Goal: Information Seeking & Learning: Check status

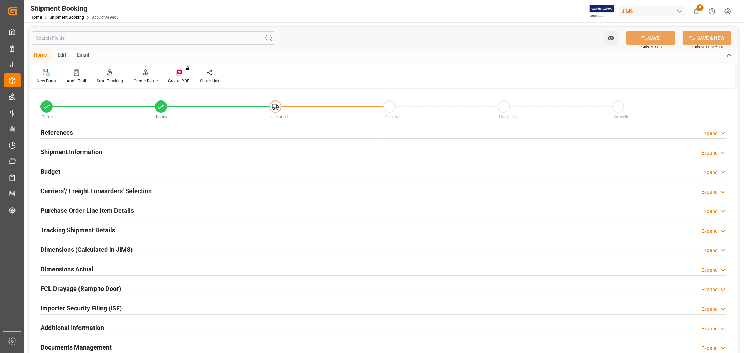
click at [57, 128] on h2 "References" at bounding box center [56, 132] width 32 height 9
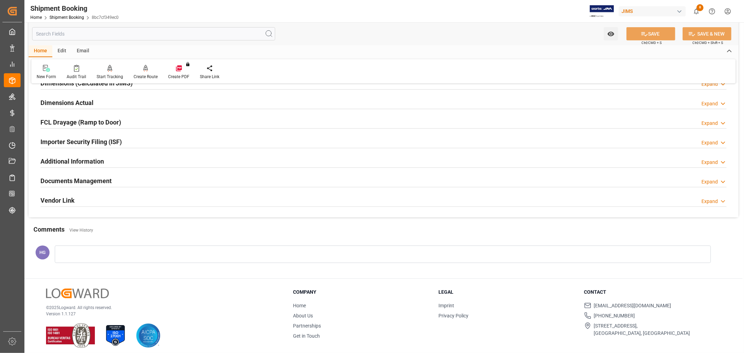
scroll to position [311, 0]
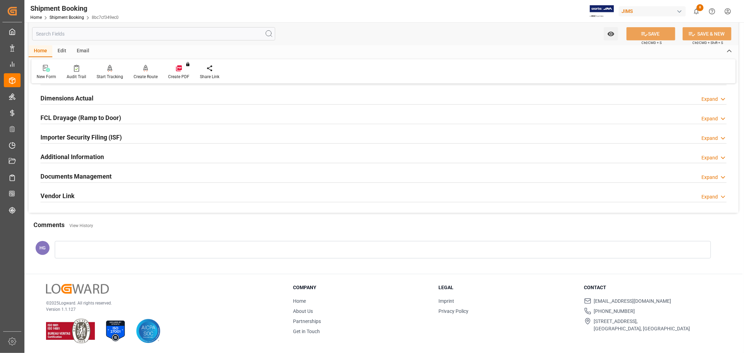
click at [92, 176] on h2 "Documents Management" at bounding box center [75, 176] width 71 height 9
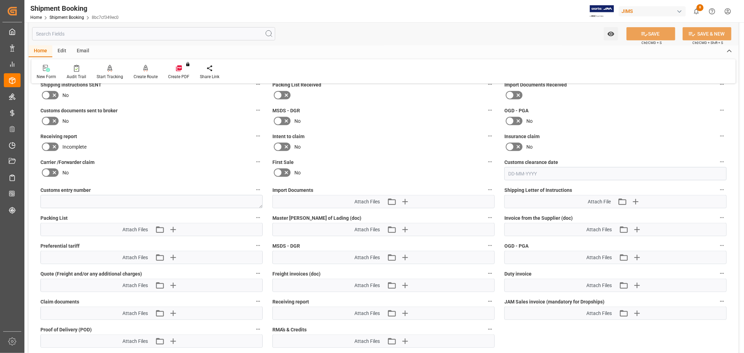
scroll to position [427, 0]
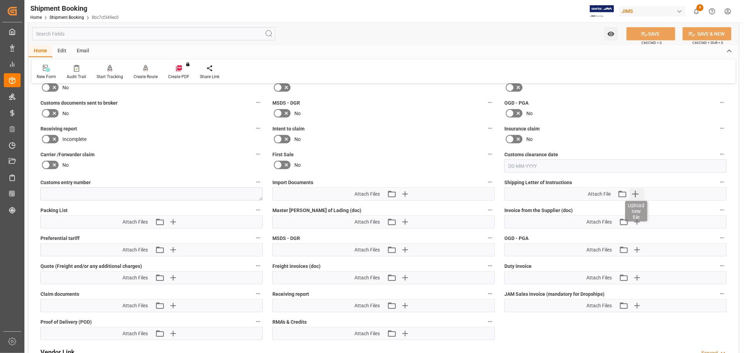
click at [635, 192] on icon "button" at bounding box center [635, 194] width 7 height 7
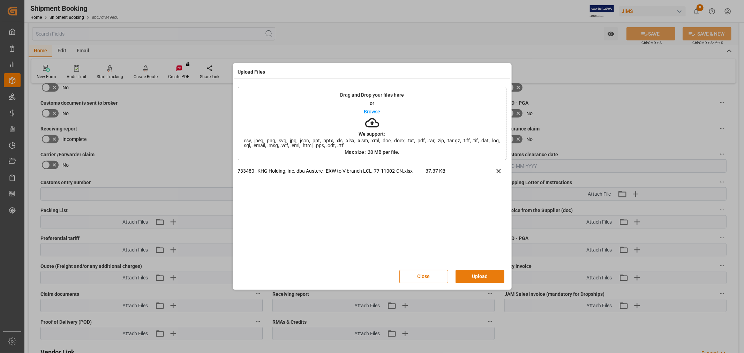
click at [483, 279] on button "Upload" at bounding box center [480, 276] width 49 height 13
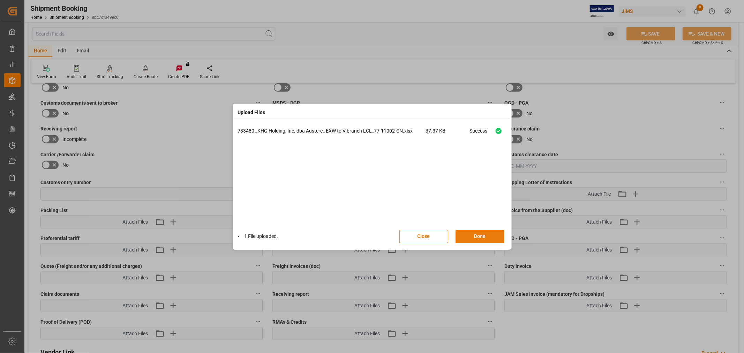
click at [476, 238] on button "Done" at bounding box center [480, 236] width 49 height 13
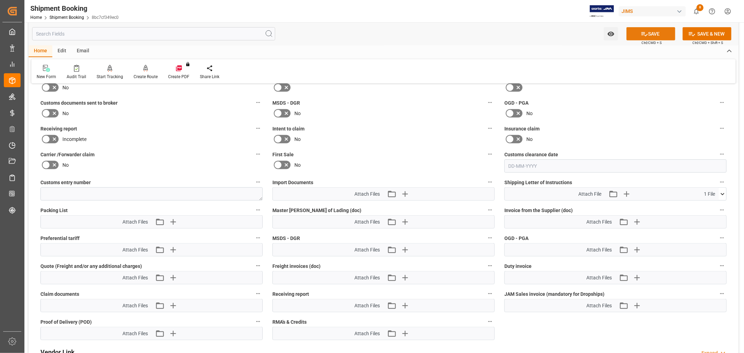
click at [642, 36] on icon at bounding box center [644, 33] width 7 height 7
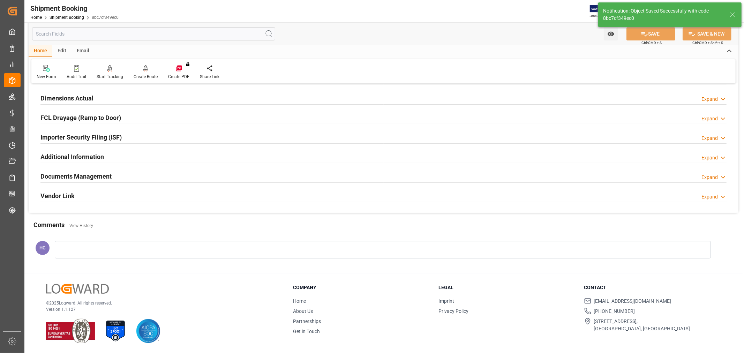
scroll to position [55, 0]
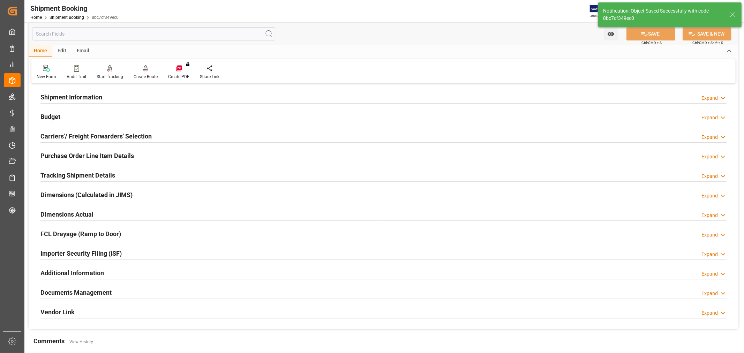
click at [82, 51] on div "Email" at bounding box center [83, 51] width 23 height 12
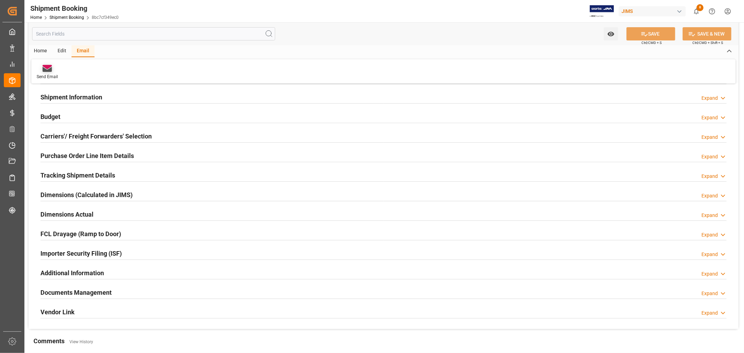
click at [47, 78] on div "Send Email" at bounding box center [47, 77] width 21 height 6
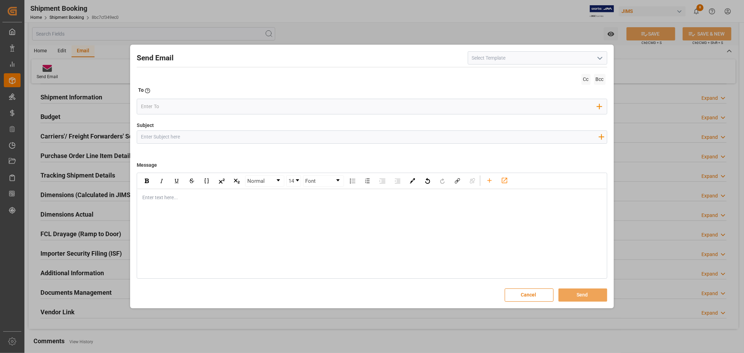
click at [499, 61] on input at bounding box center [538, 57] width 140 height 13
click at [602, 56] on icon "open menu" at bounding box center [600, 58] width 8 height 8
click at [518, 71] on div "2BOOK - Ocean - Air freight" at bounding box center [537, 74] width 139 height 16
type input "2BOOK - Ocean - Air freight"
type input "2BOOK {{jamReferenceNumber}} {{supplierFullName}} Ship from: {{country}} Ship t…"
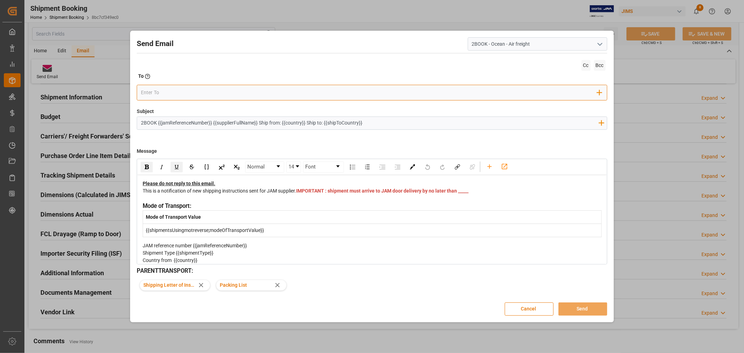
click at [161, 92] on input "email" at bounding box center [369, 93] width 457 height 10
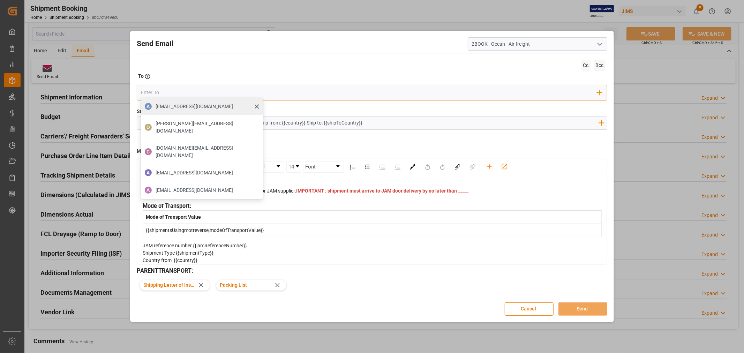
type input "boisvert.brigitte@delmarcargo.com"
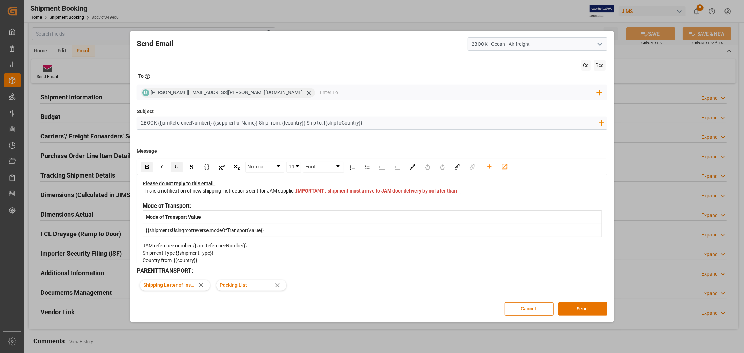
click at [318, 195] on div "This is a notification of new shipping instructions sent for JAM supplier. IMPO…" at bounding box center [372, 194] width 459 height 15
drag, startPoint x: 320, startPoint y: 200, endPoint x: 304, endPoint y: 196, distance: 16.3
click at [304, 196] on div "This is a notification of new shipping instructions sent for JAM supplier. IMPO…" at bounding box center [372, 194] width 459 height 15
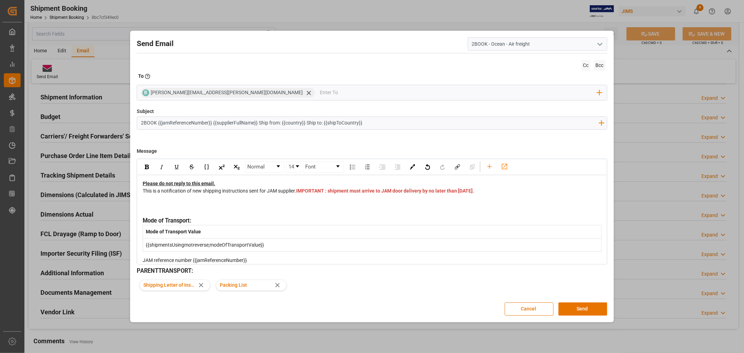
click at [154, 202] on div "rdw-editor" at bounding box center [372, 198] width 459 height 7
click at [151, 209] on div "rdw-editor" at bounding box center [372, 209] width 459 height 15
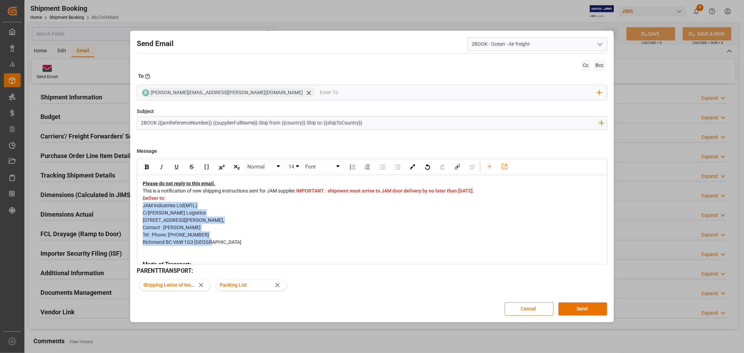
drag, startPoint x: 143, startPoint y: 213, endPoint x: 212, endPoint y: 246, distance: 75.6
click at [212, 246] on div "Please do not reply to this email. This is a notification of new shipping instr…" at bounding box center [372, 299] width 459 height 238
click at [218, 231] on div "Contact : Izaazat Ali" at bounding box center [372, 227] width 459 height 7
click at [163, 201] on span "Deliver to:" at bounding box center [154, 198] width 23 height 6
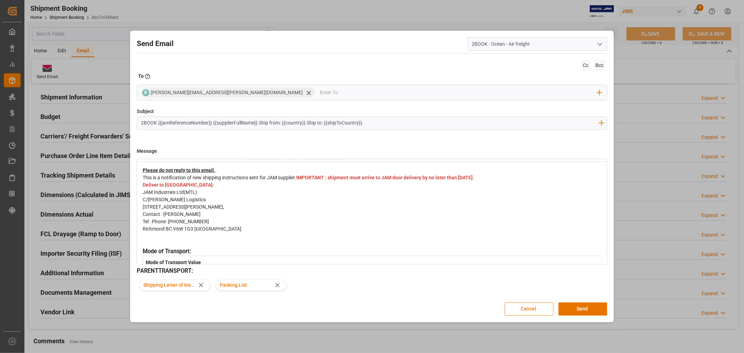
scroll to position [0, 0]
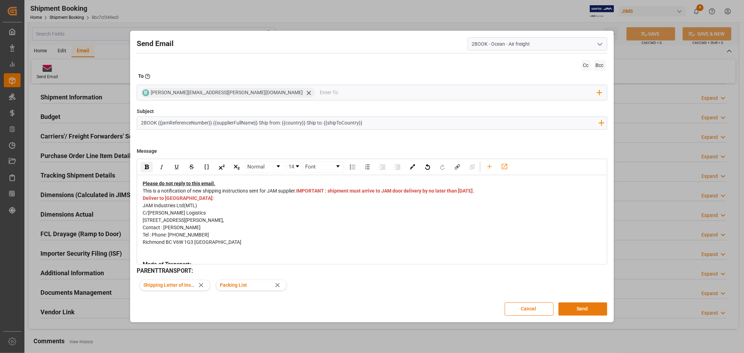
click at [575, 311] on button "Send" at bounding box center [583, 309] width 49 height 13
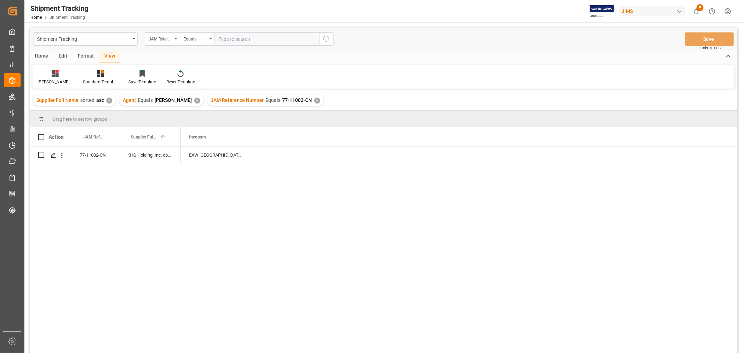
click at [314, 100] on div "✕" at bounding box center [317, 101] width 6 height 6
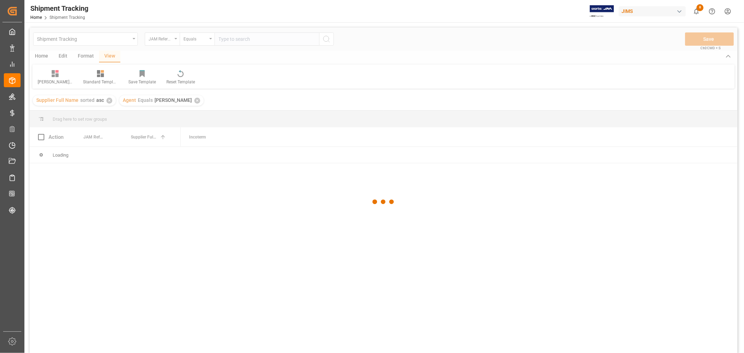
click at [250, 39] on div at bounding box center [384, 202] width 708 height 349
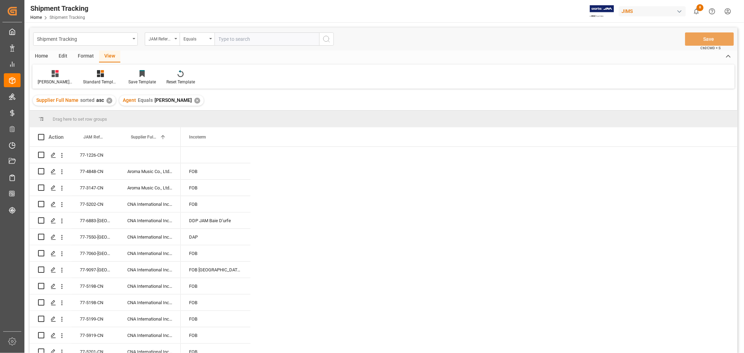
click at [248, 39] on input "text" at bounding box center [267, 38] width 105 height 13
type input "77-9005-CN"
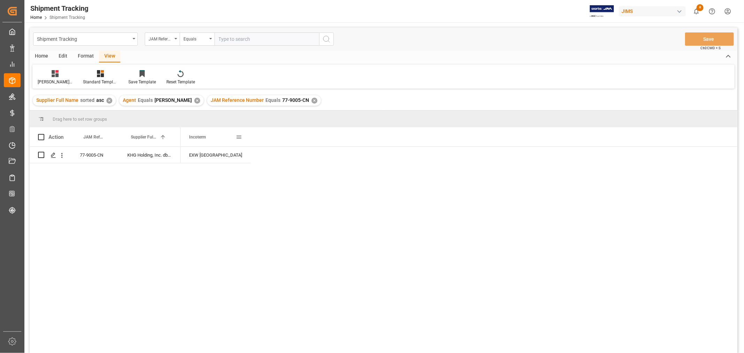
click at [239, 135] on span at bounding box center [239, 137] width 6 height 6
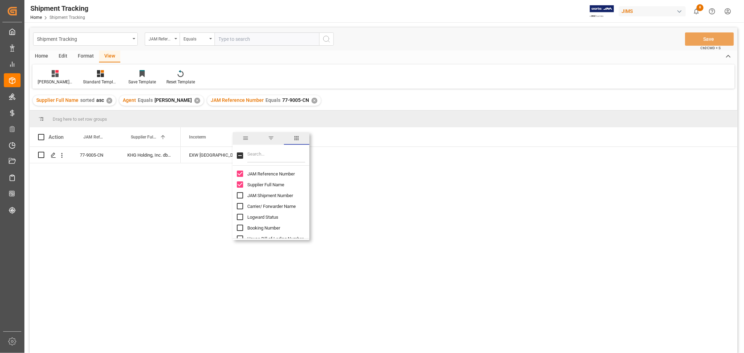
click at [255, 156] on input "Filter Columns Input" at bounding box center [276, 156] width 58 height 14
type input "ETD"
click at [240, 175] on input "ETD - ETS (Origin) column toggle visibility (hidden)" at bounding box center [240, 174] width 6 height 6
checkbox input "true"
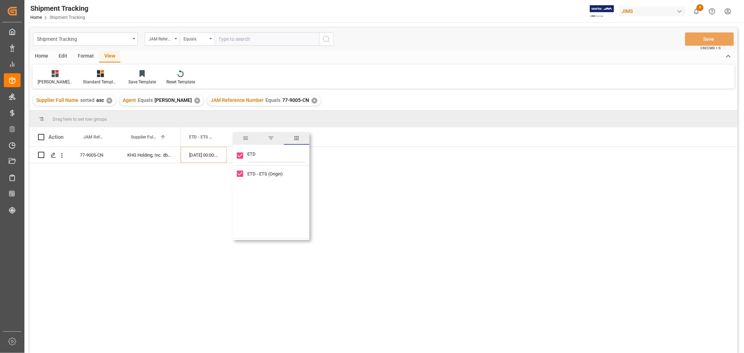
click at [262, 157] on input "ETD" at bounding box center [276, 156] width 58 height 14
type input "E"
checkbox input "false"
type input "ATD"
click at [241, 173] on input "ATD - ATS (Origin) column toggle visibility (hidden)" at bounding box center [240, 174] width 6 height 6
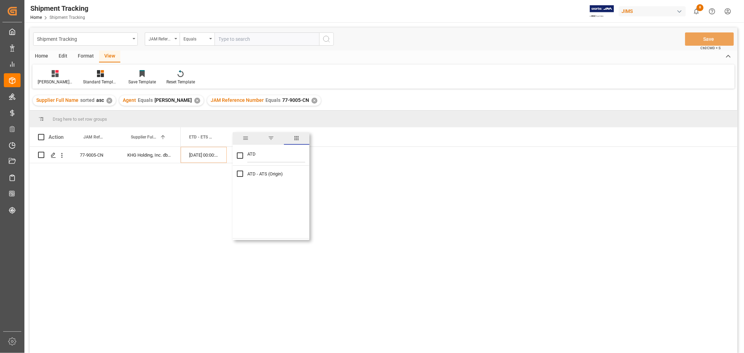
checkbox input "true"
click at [350, 180] on div "EXW China 06-06-2025 00:00:00 06-06-2025 00:00:00" at bounding box center [459, 252] width 557 height 211
click at [353, 136] on span at bounding box center [355, 137] width 6 height 6
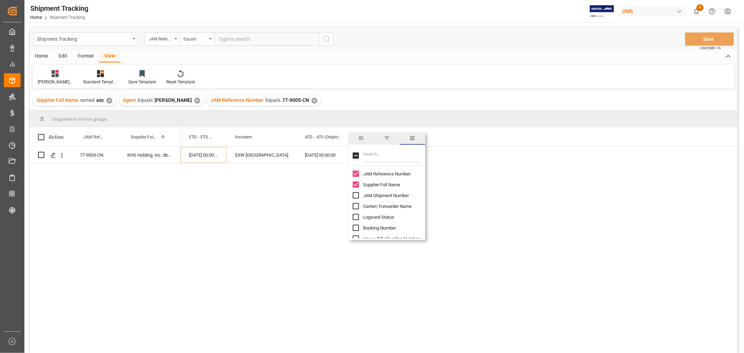
click at [375, 149] on input "Filter Columns Input" at bounding box center [392, 156] width 58 height 14
type input "ATA"
click at [356, 184] on input "ATA (Final Delivery Location) column toggle visibility (hidden)" at bounding box center [356, 184] width 6 height 6
checkbox input "true"
checkbox input "false"
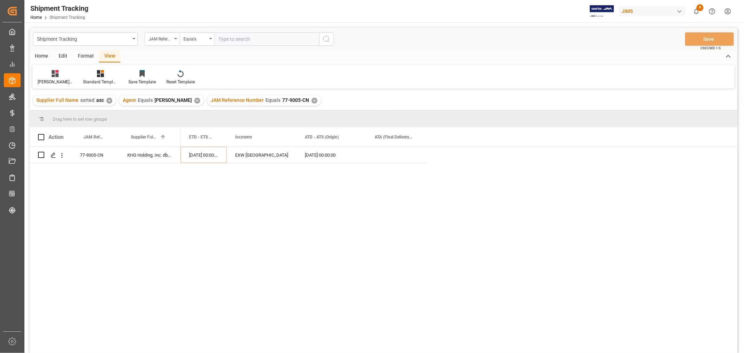
click at [505, 176] on div "EXW China 06-06-2025 00:00:00 06-06-2025 00:00:00" at bounding box center [459, 252] width 557 height 211
click at [417, 138] on span at bounding box center [416, 137] width 6 height 6
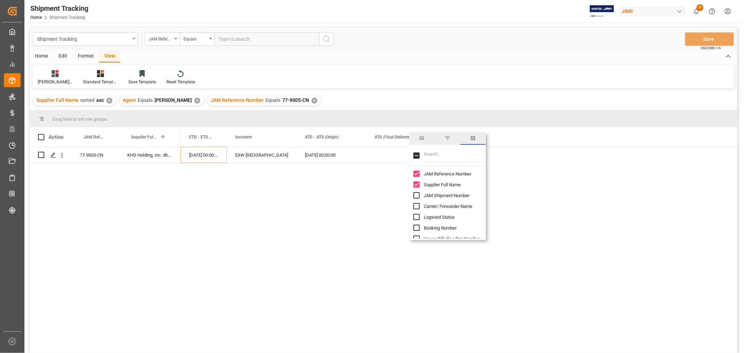
click at [435, 154] on input "Filter Columns Input" at bounding box center [453, 156] width 58 height 14
type input "RECE"
click at [416, 173] on input "Received Complete column toggle visibility (hidden)" at bounding box center [417, 174] width 6 height 6
checkbox input "true"
checkbox input "false"
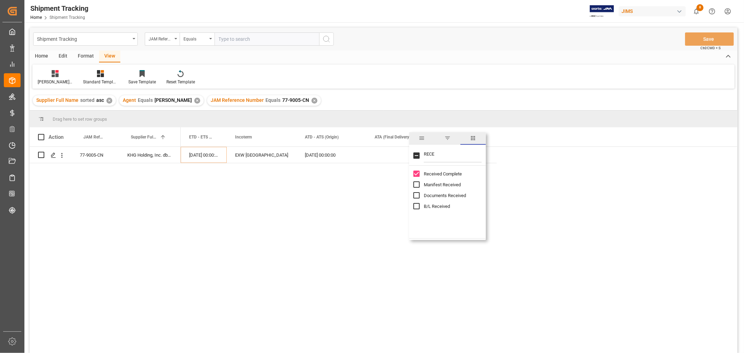
click at [555, 215] on div "EXW China 06-06-2025 00:00:00 06-06-2025 00:00:00" at bounding box center [459, 252] width 557 height 211
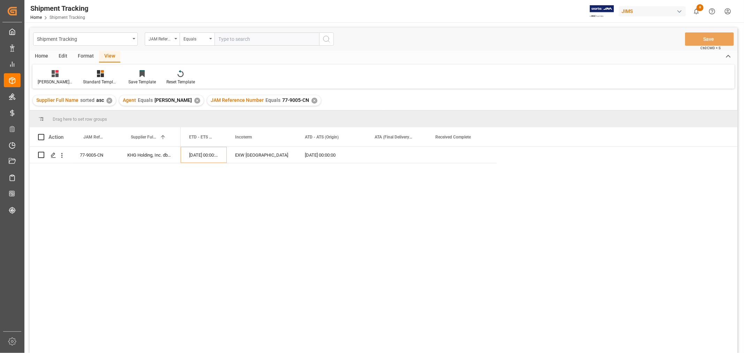
click at [312, 101] on div "✕" at bounding box center [315, 101] width 6 height 6
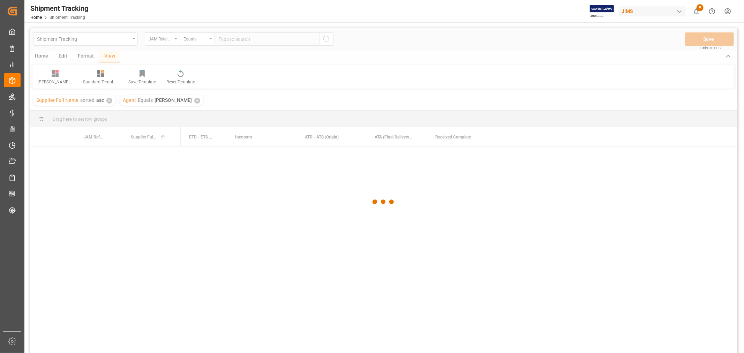
click at [276, 37] on div at bounding box center [384, 202] width 708 height 349
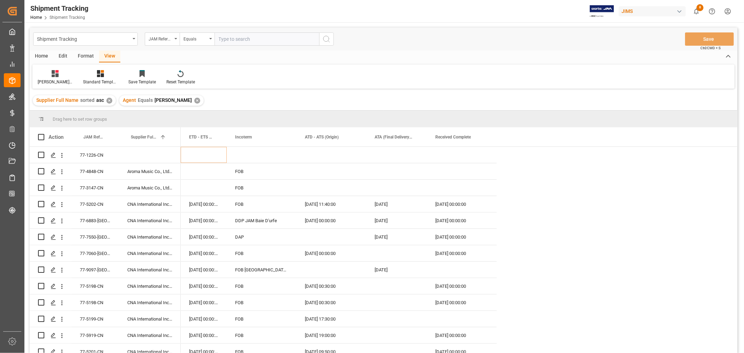
click at [276, 38] on input "text" at bounding box center [267, 38] width 105 height 13
paste input "77-10797-NL"
type input "77-10797-NL"
click at [333, 40] on button "search button" at bounding box center [326, 38] width 15 height 13
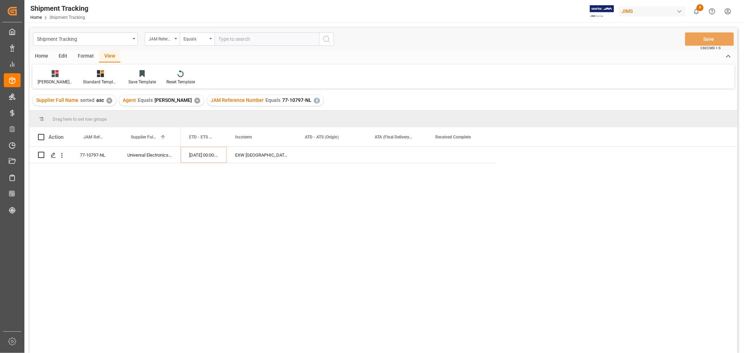
click at [314, 99] on div "✕" at bounding box center [317, 101] width 6 height 6
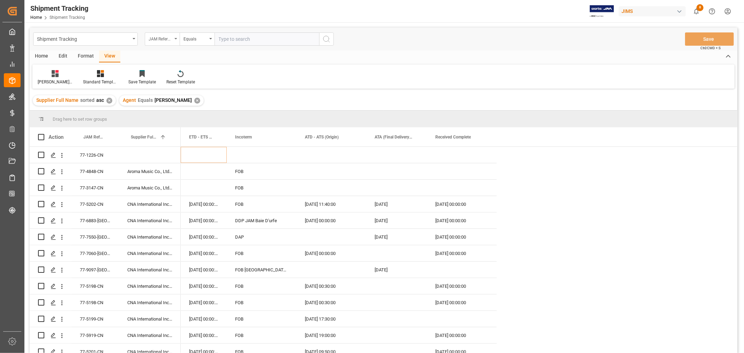
click at [170, 39] on div "JAM Reference Number" at bounding box center [161, 38] width 24 height 8
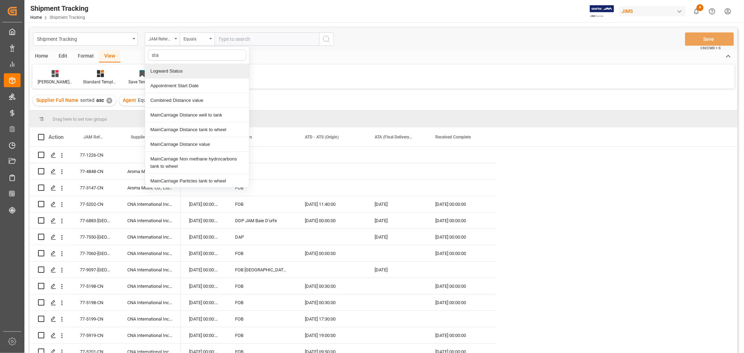
type input "stat"
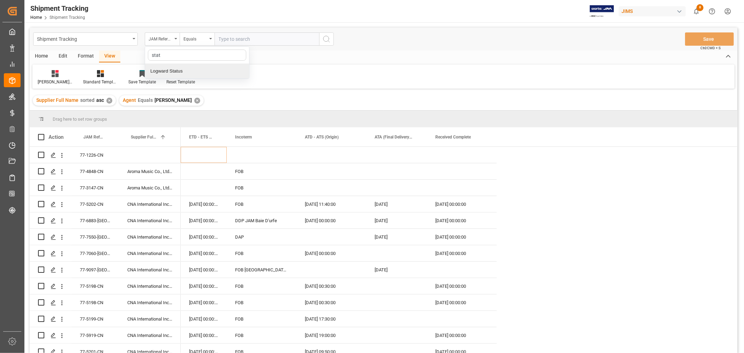
click at [180, 72] on div "Logward Status" at bounding box center [197, 71] width 104 height 15
click at [195, 38] on div "Equals" at bounding box center [196, 38] width 24 height 8
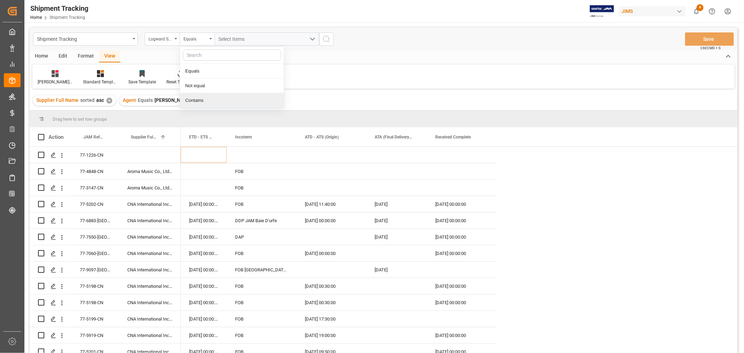
click at [205, 102] on div "Contains" at bounding box center [232, 100] width 104 height 15
click at [266, 39] on div "Select Items" at bounding box center [264, 39] width 91 height 7
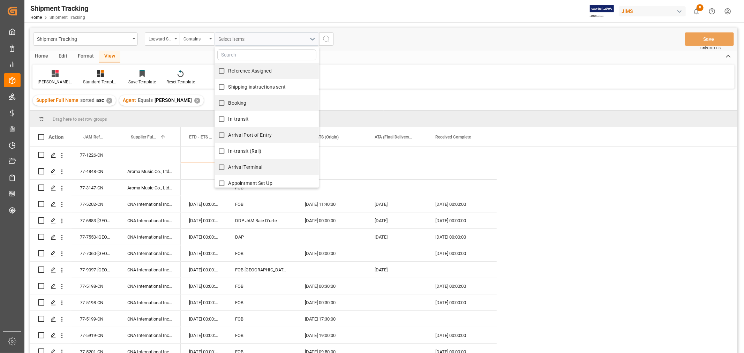
click at [252, 70] on span "Reference Assigned" at bounding box center [250, 71] width 43 height 6
click at [229, 70] on input "Reference Assigned" at bounding box center [222, 71] width 14 height 14
checkbox input "true"
click at [250, 85] on span "Shipping instructions sent" at bounding box center [257, 87] width 57 height 6
click at [229, 85] on input "Shipping instructions sent" at bounding box center [222, 87] width 14 height 14
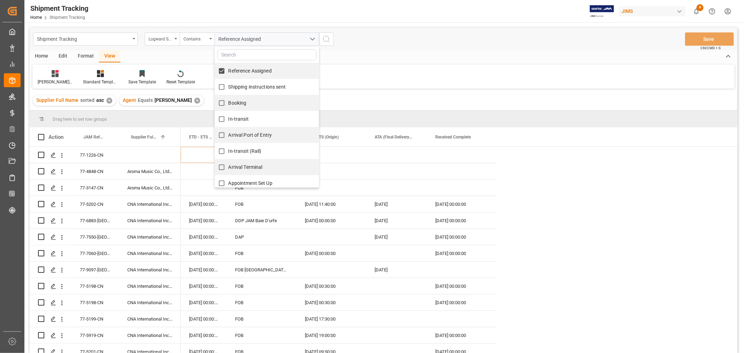
checkbox input "true"
click at [240, 103] on span "Booking" at bounding box center [238, 103] width 18 height 6
click at [234, 119] on span "In-transit" at bounding box center [239, 119] width 20 height 6
click at [229, 119] on input "In-transit" at bounding box center [222, 119] width 14 height 14
checkbox input "true"
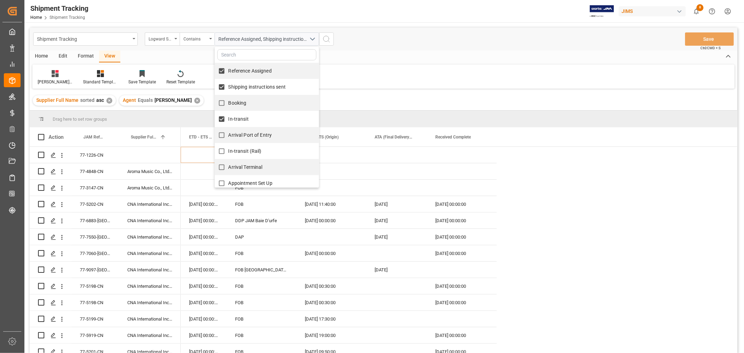
click at [226, 102] on input "Booking" at bounding box center [222, 103] width 14 height 14
checkbox input "true"
click at [243, 135] on span "Arrival Port of Entry" at bounding box center [251, 135] width 44 height 6
click at [229, 135] on input "Arrival Port of Entry" at bounding box center [222, 135] width 14 height 14
checkbox input "true"
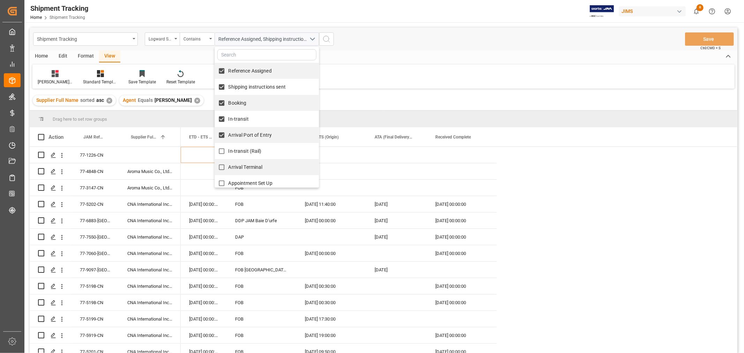
click at [244, 149] on span "In-transit (Rail)" at bounding box center [245, 151] width 33 height 6
click at [229, 149] on input "In-transit (Rail)" at bounding box center [222, 151] width 14 height 14
checkbox input "true"
click at [245, 165] on span "Arrival Terminal" at bounding box center [246, 167] width 34 height 6
click at [229, 165] on input "Arrival Terminal" at bounding box center [222, 168] width 14 height 14
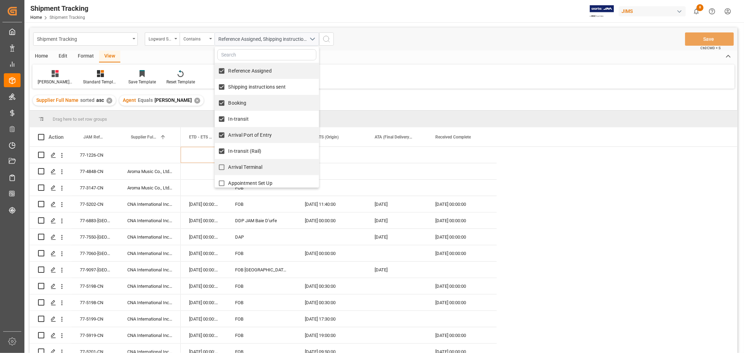
checkbox input "true"
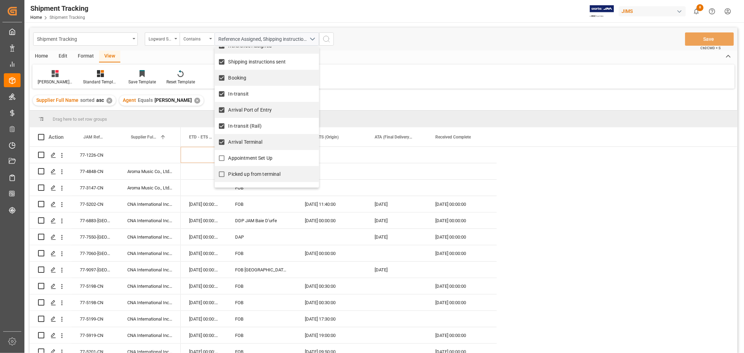
scroll to position [39, 0]
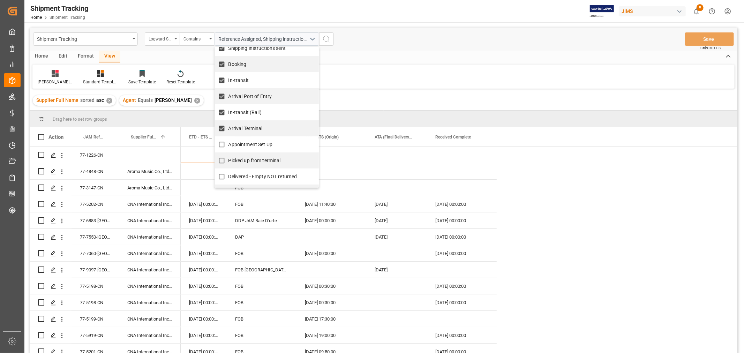
click at [257, 144] on span "Appointment Set Up" at bounding box center [251, 145] width 44 height 6
click at [229, 144] on input "Appointment Set Up" at bounding box center [222, 145] width 14 height 14
checkbox input "true"
click at [243, 161] on span "Picked up from terminal" at bounding box center [255, 161] width 52 height 6
click at [229, 161] on input "Picked up from terminal" at bounding box center [222, 161] width 14 height 14
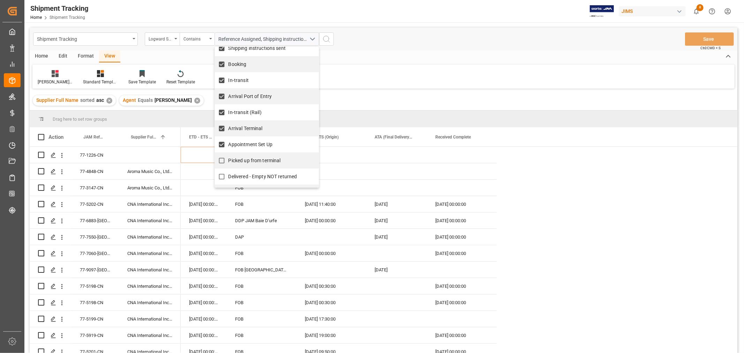
checkbox input "true"
click at [327, 35] on icon "search button" at bounding box center [327, 39] width 8 height 8
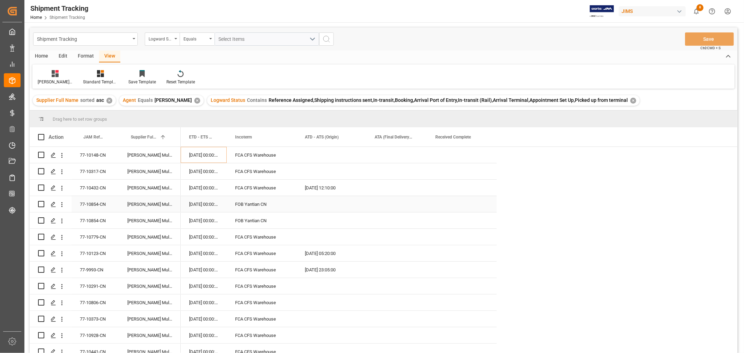
click at [95, 204] on div "77-10854-CN" at bounding box center [95, 204] width 47 height 16
click at [316, 220] on div "Press SPACE to select this row." at bounding box center [332, 221] width 70 height 16
click at [98, 206] on div "77-10854-CN" at bounding box center [95, 204] width 47 height 16
click at [250, 202] on div "FOB Yantian CN" at bounding box center [262, 204] width 70 height 16
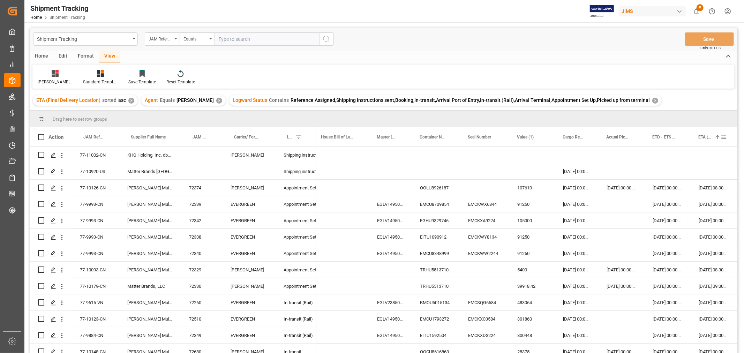
click at [699, 140] on div "ETA (Final Delivery Location) 1" at bounding box center [710, 136] width 22 height 19
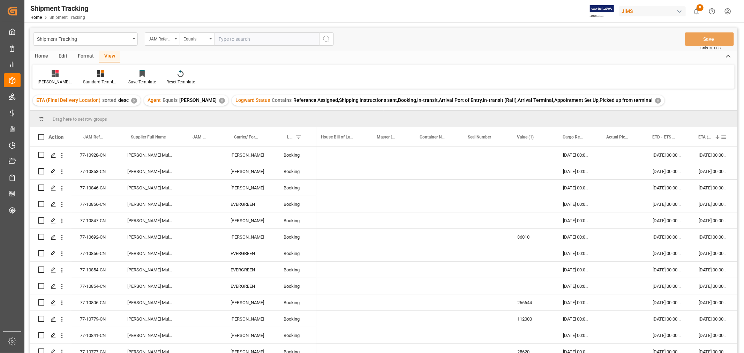
click at [699, 139] on span "ETA (Final Delivery Location)" at bounding box center [705, 137] width 13 height 5
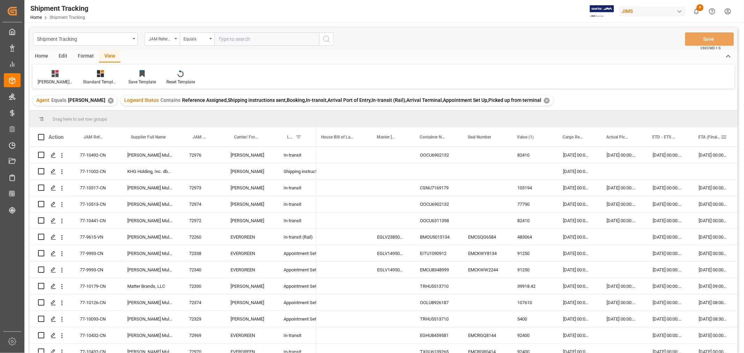
click at [707, 137] on span "ETA (Final Delivery Location)" at bounding box center [710, 137] width 22 height 5
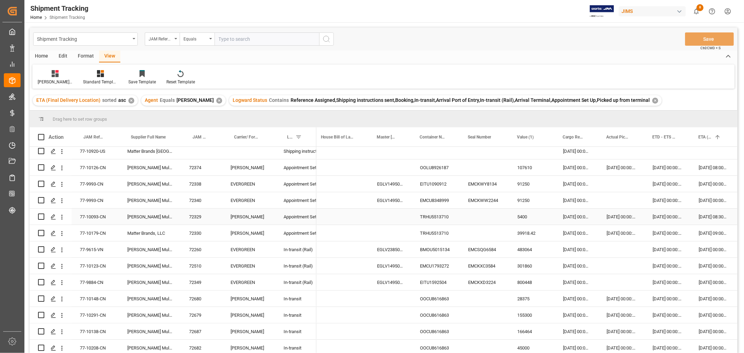
scroll to position [39, 0]
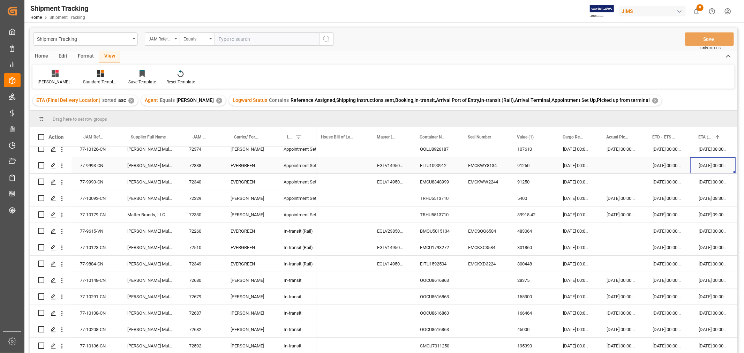
click at [700, 162] on div "11-09-2025 00:00:00" at bounding box center [713, 165] width 45 height 16
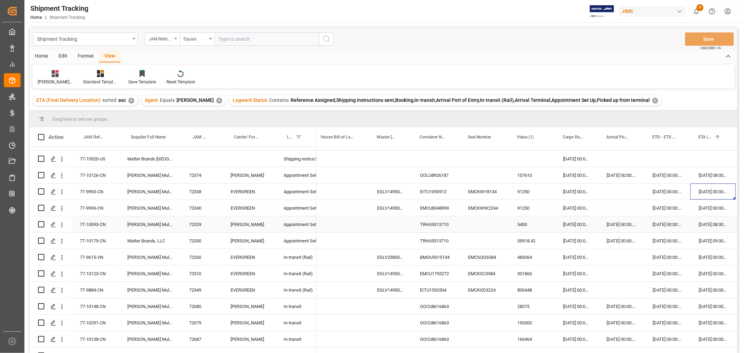
scroll to position [0, 0]
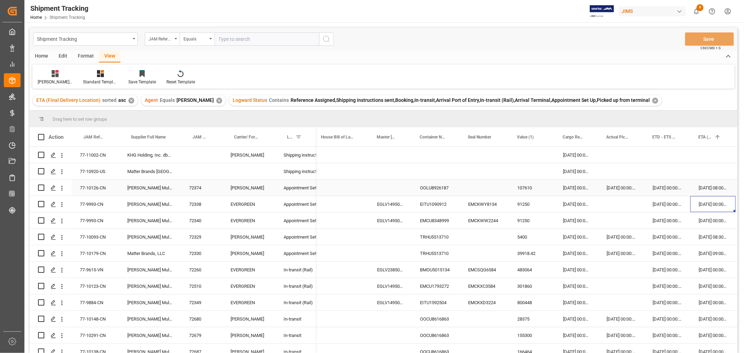
click at [703, 189] on div "09-09-2025 08:00:00" at bounding box center [713, 188] width 45 height 16
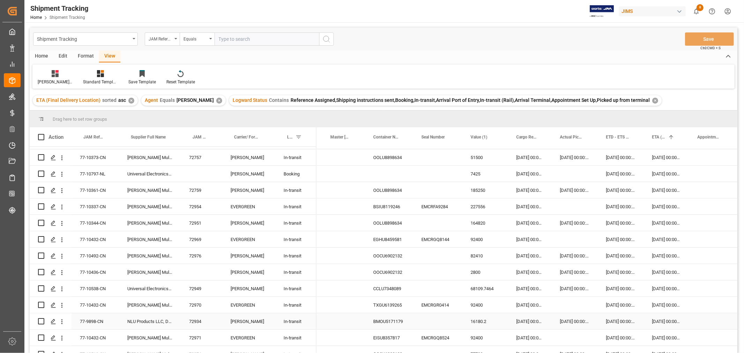
scroll to position [388, 0]
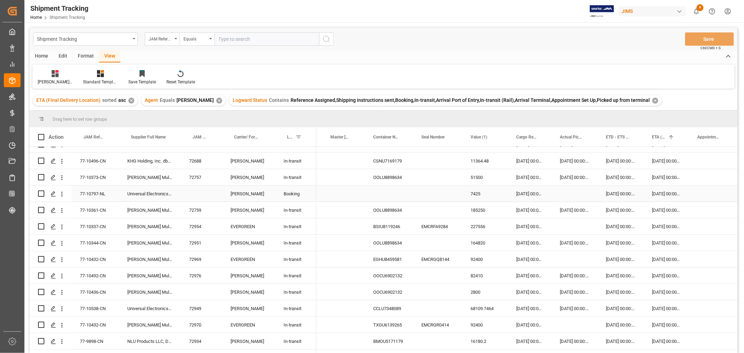
click at [98, 194] on div "77-10797-NL" at bounding box center [95, 194] width 47 height 16
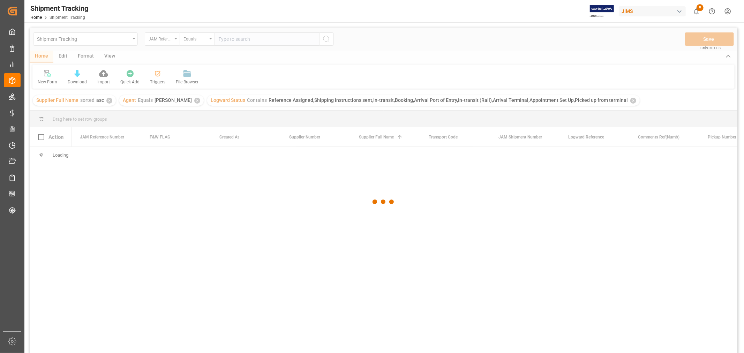
click at [161, 40] on div at bounding box center [384, 202] width 708 height 349
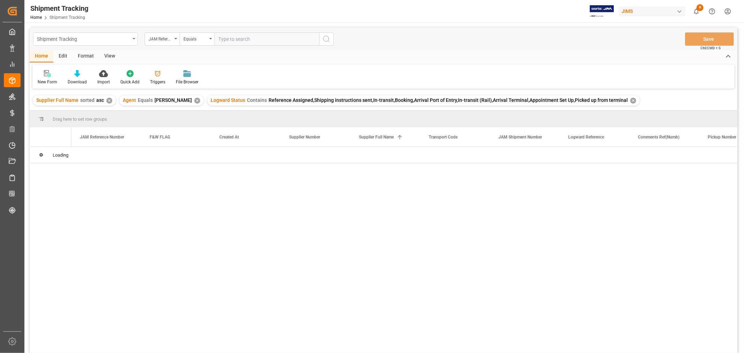
click at [88, 40] on div "Shipment Tracking" at bounding box center [83, 38] width 93 height 9
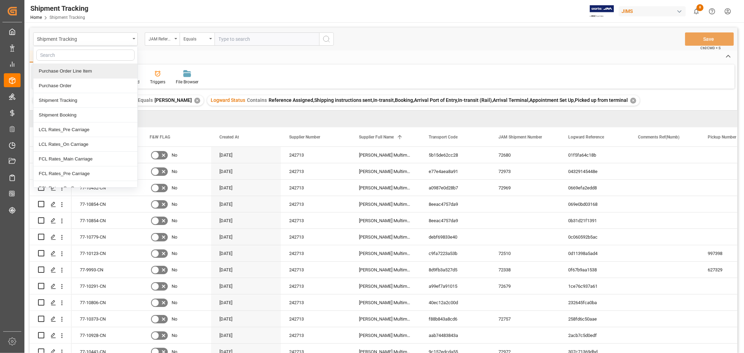
click at [73, 72] on div "Purchase Order Line Item" at bounding box center [86, 71] width 104 height 15
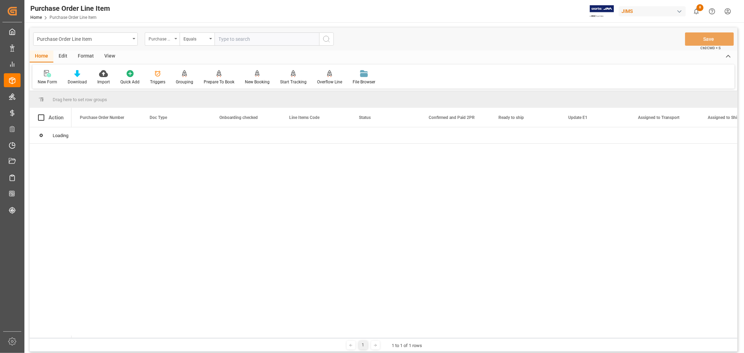
click at [162, 41] on div "Purchase Order Number" at bounding box center [161, 38] width 24 height 8
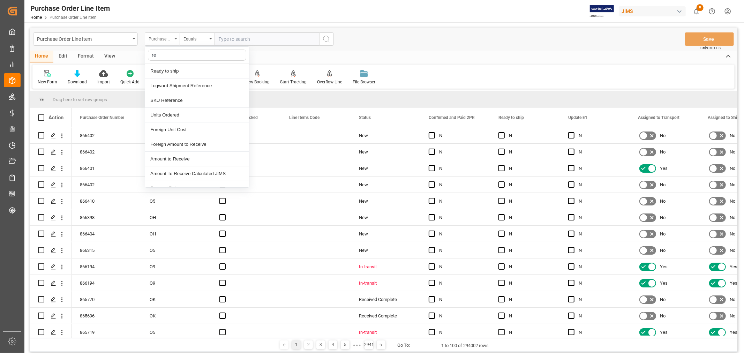
type input "ref"
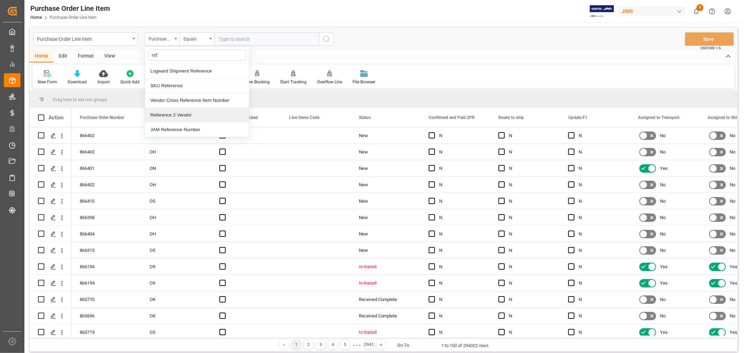
click at [166, 114] on div "Reference 2 Vendor" at bounding box center [197, 115] width 104 height 15
click at [232, 36] on input "text" at bounding box center [267, 38] width 105 height 13
paste input "77-10854-CN"
type input "77-10854-CN"
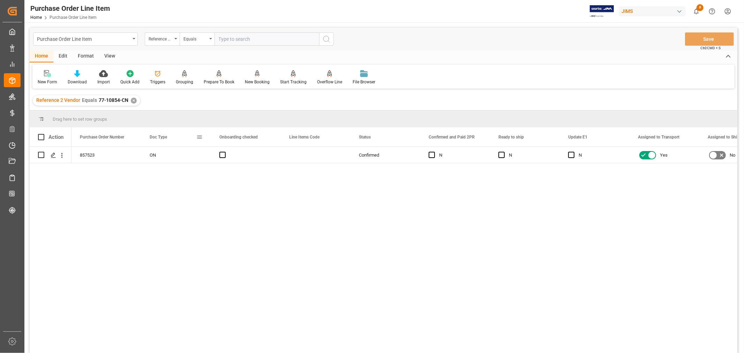
click at [200, 137] on span at bounding box center [200, 137] width 6 height 6
click at [131, 98] on div "✕" at bounding box center [134, 101] width 6 height 6
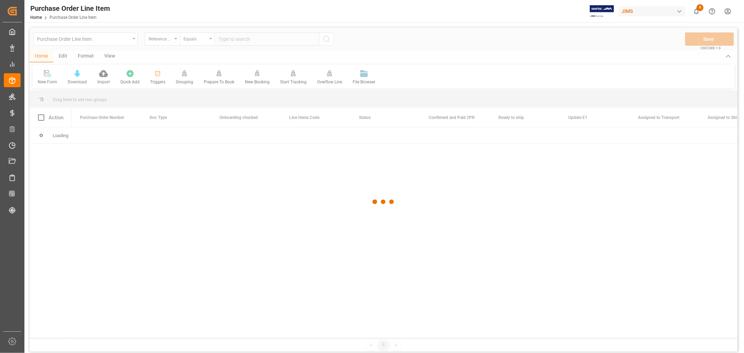
click at [165, 40] on div at bounding box center [384, 202] width 708 height 349
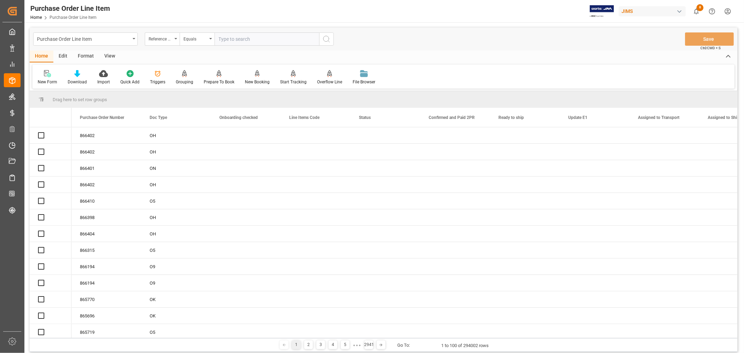
click at [165, 40] on div "Reference 2 Vendor" at bounding box center [161, 38] width 24 height 8
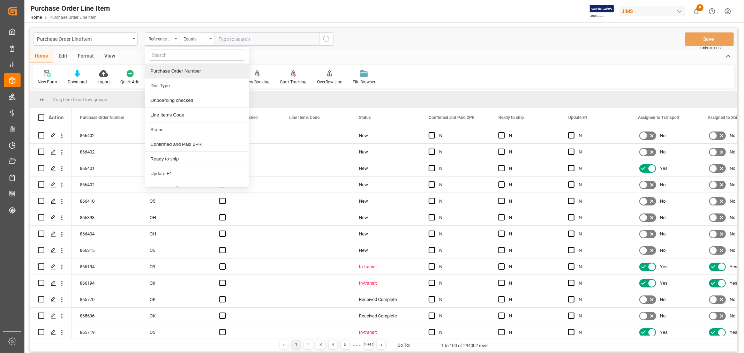
drag, startPoint x: 165, startPoint y: 70, endPoint x: 168, endPoint y: 69, distance: 3.6
click at [165, 70] on div "Purchase Order Number" at bounding box center [197, 71] width 104 height 15
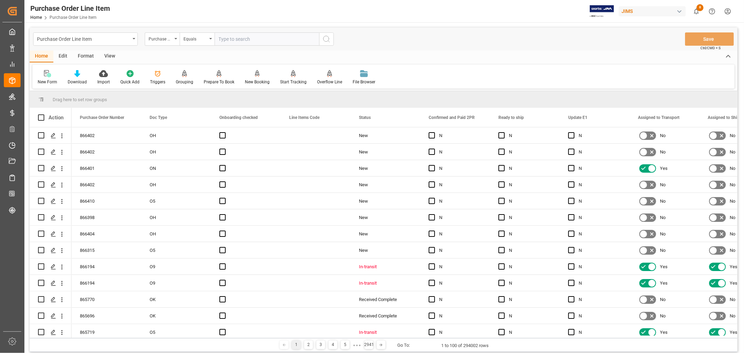
click at [225, 40] on input "text" at bounding box center [267, 38] width 105 height 13
type input "857523"
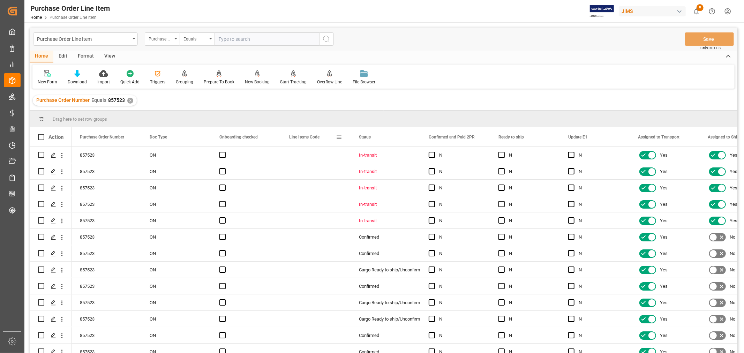
click at [338, 136] on span at bounding box center [339, 137] width 6 height 6
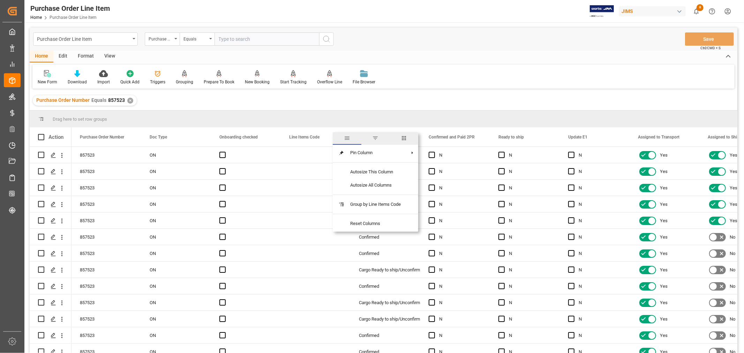
click at [404, 138] on span "columns" at bounding box center [404, 138] width 6 height 6
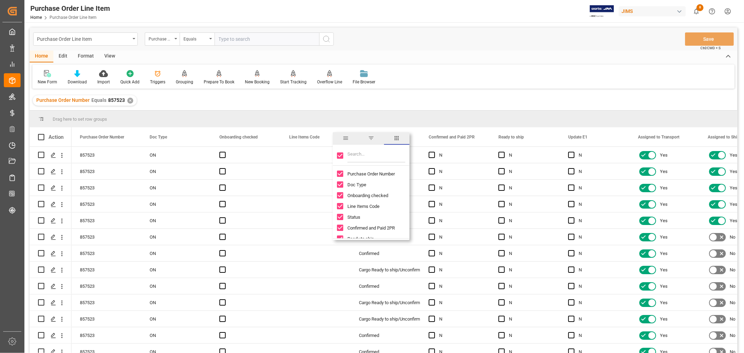
click at [339, 155] on input "Toggle Select All Columns" at bounding box center [340, 156] width 6 height 6
checkbox input "false"
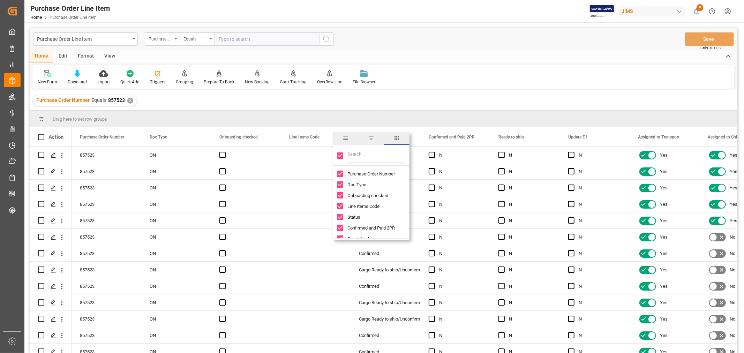
checkbox input "false"
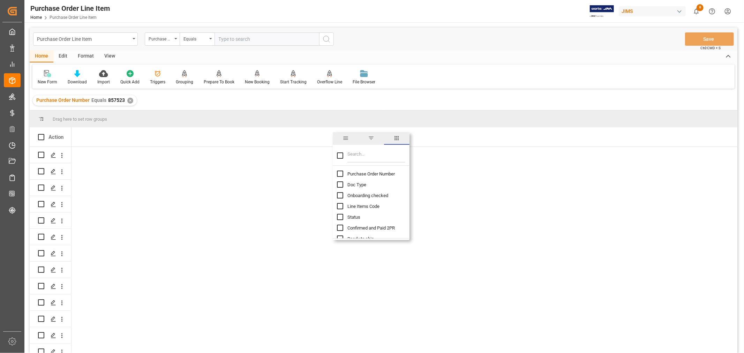
click at [339, 173] on input "Purchase Order Number column toggle visibility (hidden)" at bounding box center [340, 174] width 6 height 6
checkbox input "true"
checkbox input "false"
click at [350, 152] on input "Filter Columns Input" at bounding box center [377, 156] width 58 height 14
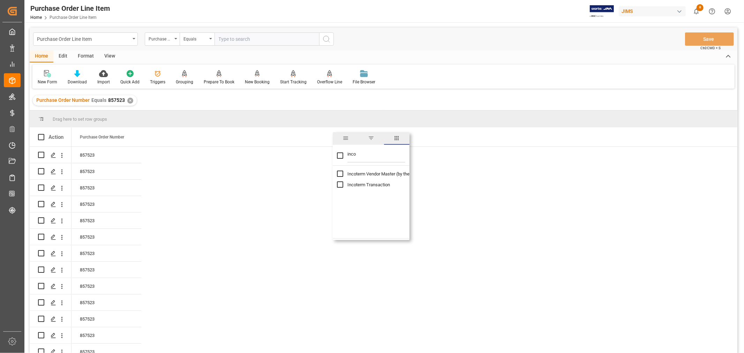
type input "inco"
click at [339, 174] on input "Incoterm Vendor Master (by the supplier) column toggle visibility (hidden)" at bounding box center [340, 174] width 6 height 6
checkbox input "true"
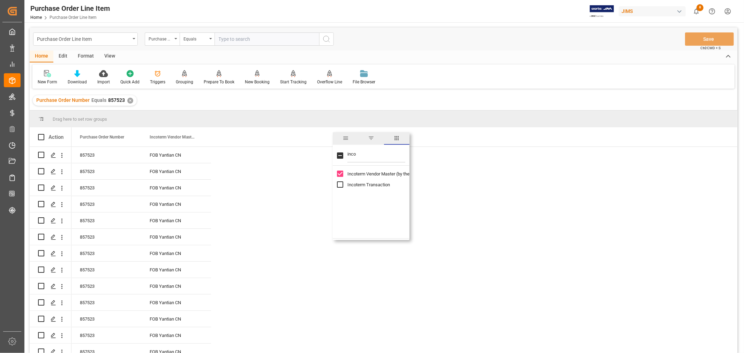
checkbox input "false"
click at [337, 184] on input "Incoterm Transaction column toggle visibility (hidden)" at bounding box center [340, 184] width 6 height 6
checkbox input "true"
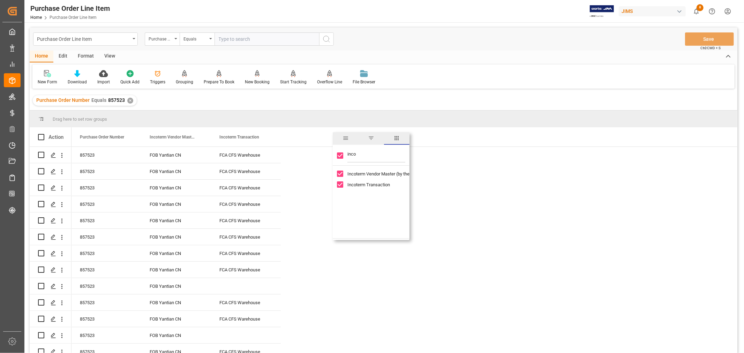
scroll to position [2, 0]
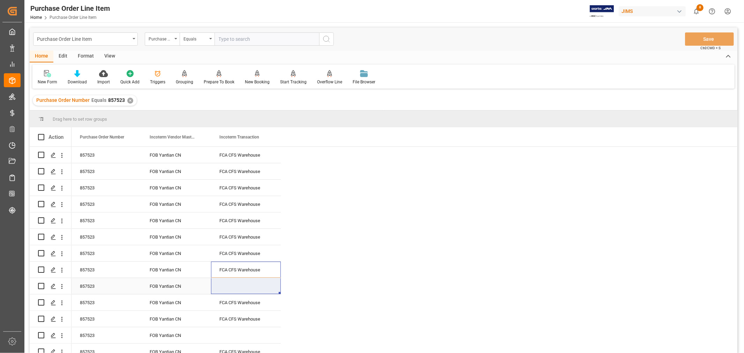
drag, startPoint x: 244, startPoint y: 268, endPoint x: 245, endPoint y: 280, distance: 12.6
click at [245, 280] on div "857523 FOB Yantian CN FCA CFS Warehouse 857523 FOB Yantian CN FCA CFS Warehouse…" at bounding box center [176, 311] width 209 height 328
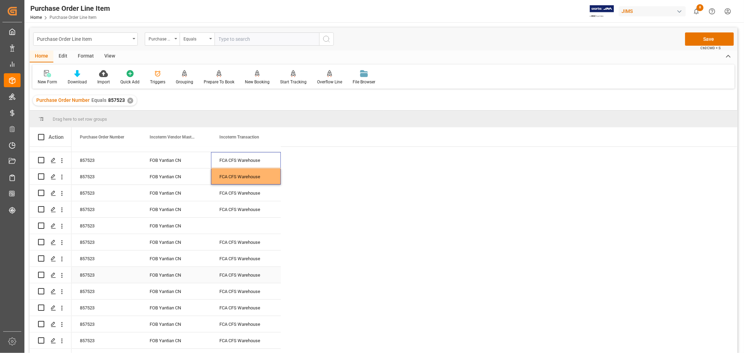
scroll to position [116, 0]
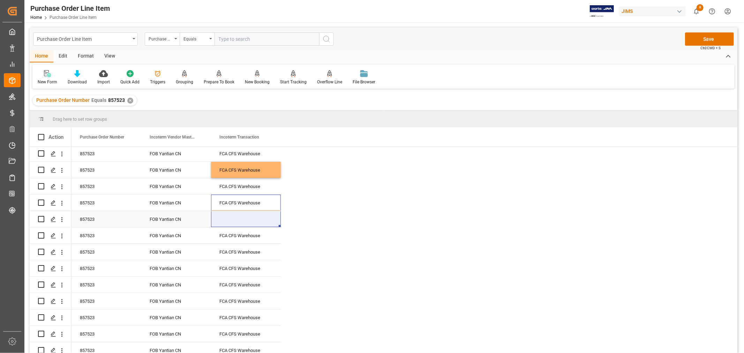
drag, startPoint x: 236, startPoint y: 200, endPoint x: 240, endPoint y: 212, distance: 12.3
click at [240, 212] on div "857523 FOB Yantian CN FCA CFS Warehouse 857523 FOB Yantian CN FCA CFS Warehouse…" at bounding box center [176, 195] width 209 height 328
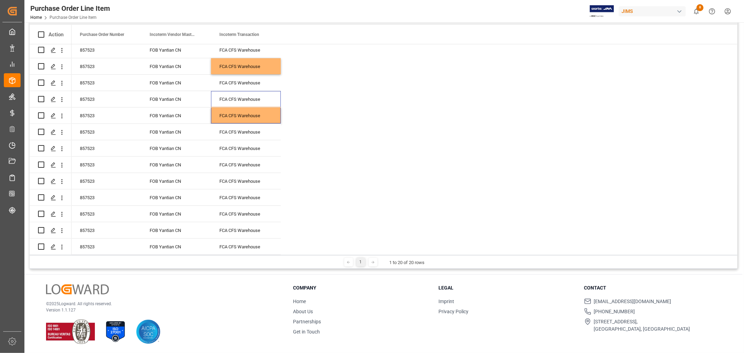
scroll to position [103, 0]
click at [273, 210] on div "FCA CFS Warehouse" at bounding box center [246, 214] width 70 height 16
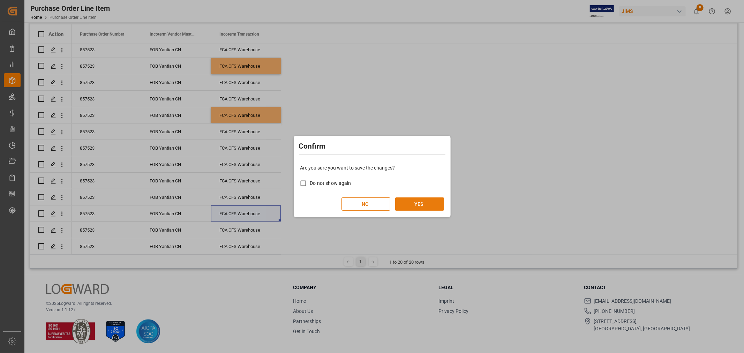
click at [417, 204] on button "YES" at bounding box center [419, 204] width 49 height 13
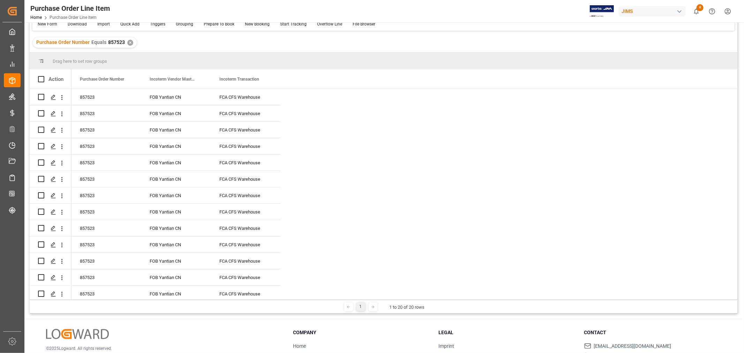
scroll to position [0, 0]
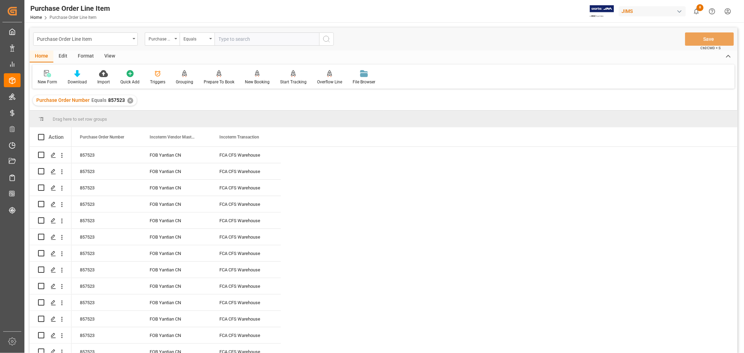
click at [128, 100] on div "✕" at bounding box center [130, 101] width 6 height 6
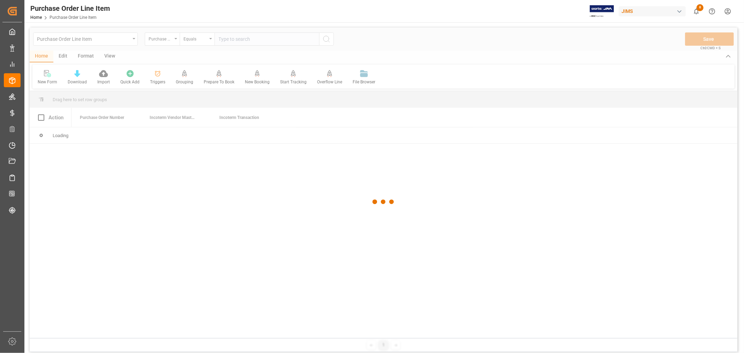
click at [244, 40] on div at bounding box center [384, 202] width 708 height 349
click at [242, 39] on div at bounding box center [384, 202] width 708 height 349
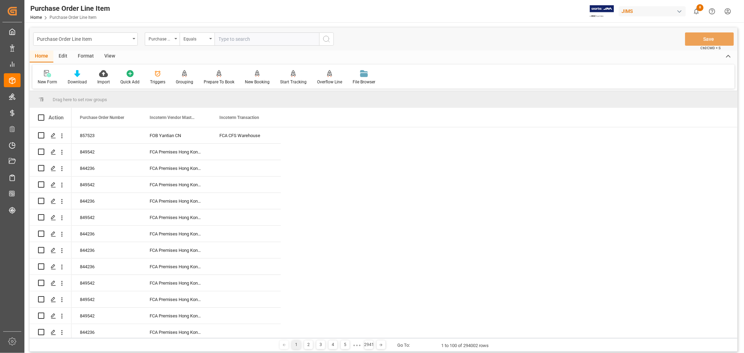
click at [239, 37] on input "text" at bounding box center [267, 38] width 105 height 13
type input "861454"
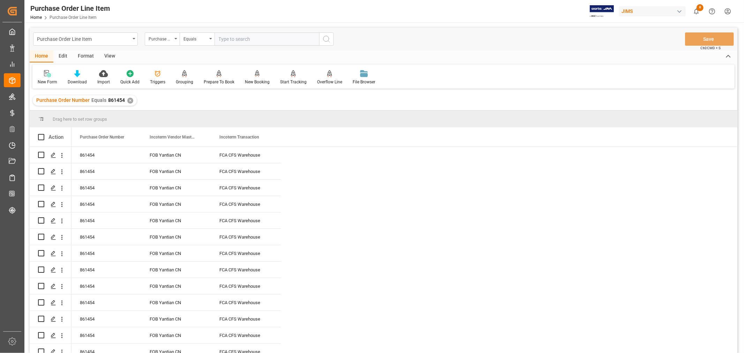
click at [114, 53] on div "View" at bounding box center [109, 57] width 21 height 12
click at [46, 72] on icon at bounding box center [46, 71] width 3 height 3
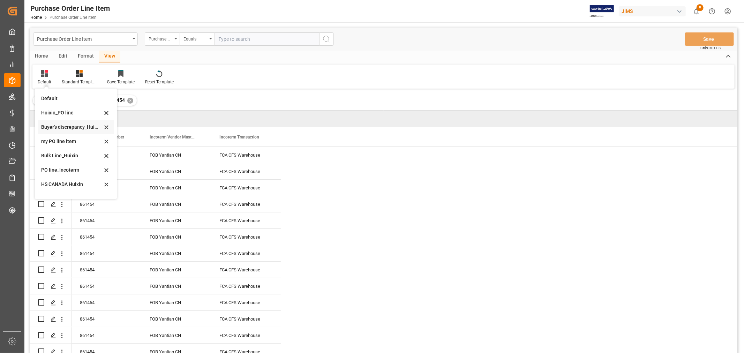
click at [63, 128] on div "Buyer's discrepancy_Huixin" at bounding box center [71, 127] width 61 height 7
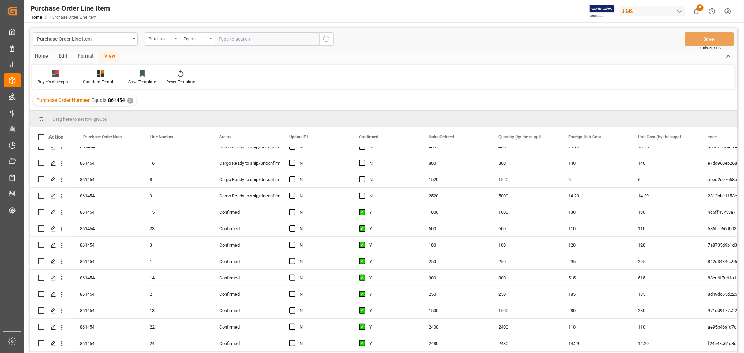
scroll to position [187, 0]
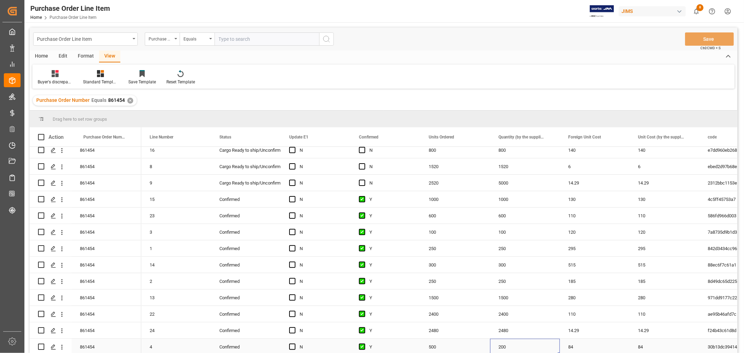
click at [503, 348] on div "200" at bounding box center [525, 347] width 70 height 16
click at [510, 341] on input "200" at bounding box center [525, 342] width 59 height 13
drag, startPoint x: 510, startPoint y: 341, endPoint x: 487, endPoint y: 337, distance: 23.3
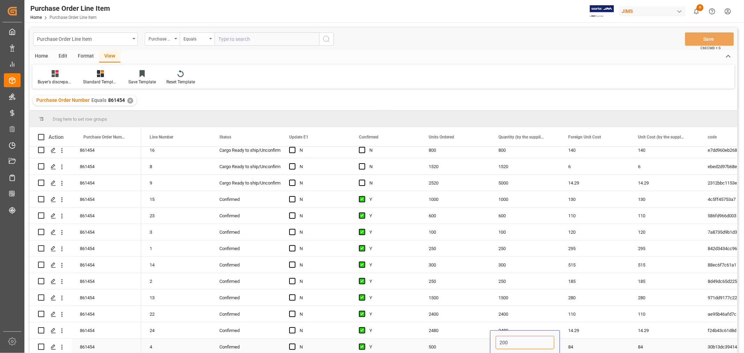
type input "504"
click at [543, 314] on div "2400" at bounding box center [525, 314] width 70 height 16
click at [499, 182] on div "5000" at bounding box center [525, 183] width 70 height 16
click at [501, 182] on div "5000" at bounding box center [525, 183] width 70 height 16
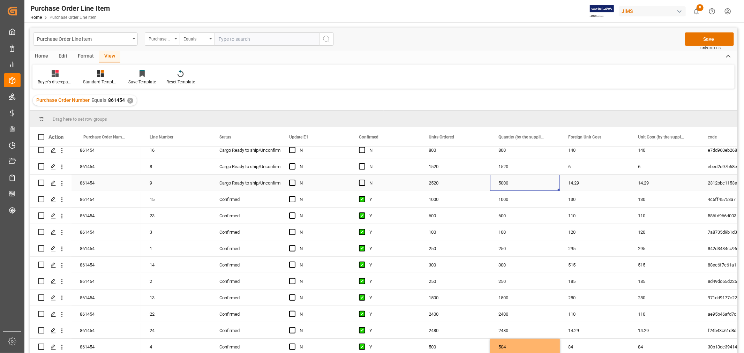
click at [501, 182] on div "5000" at bounding box center [525, 183] width 70 height 16
drag, startPoint x: 511, startPoint y: 186, endPoint x: 477, endPoint y: 186, distance: 34.2
type input "2520"
click at [502, 329] on div "2480" at bounding box center [525, 331] width 70 height 16
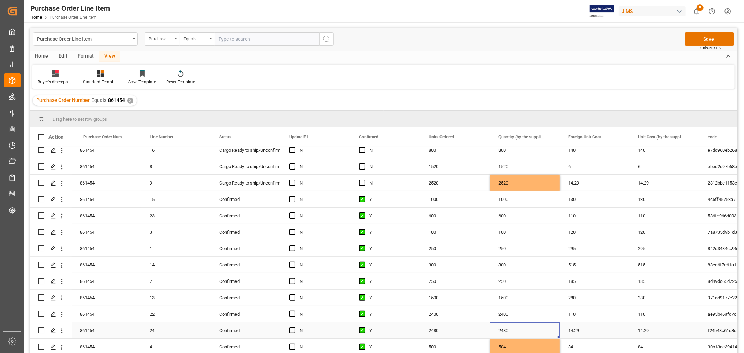
click at [503, 330] on div "2480" at bounding box center [525, 331] width 70 height 16
drag, startPoint x: 510, startPoint y: 334, endPoint x: 491, endPoint y: 329, distance: 19.4
click at [491, 329] on div "2480" at bounding box center [525, 335] width 70 height 24
type input "2520"
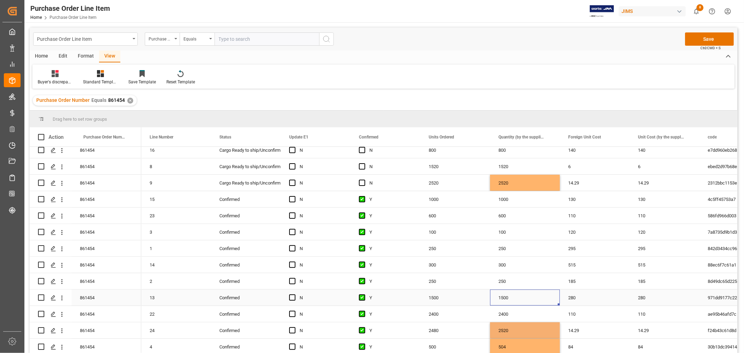
click at [549, 297] on div "1500" at bounding box center [525, 298] width 70 height 16
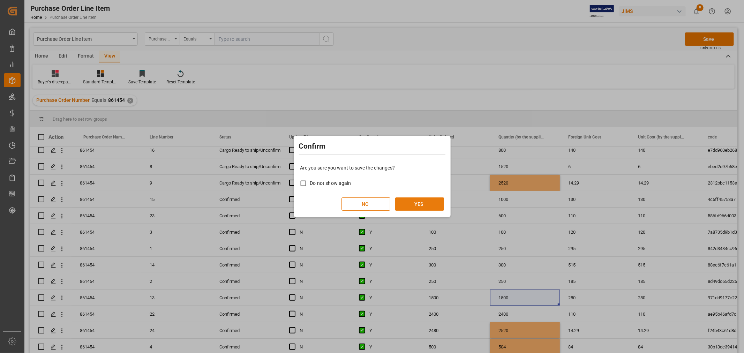
click at [425, 203] on button "YES" at bounding box center [419, 204] width 49 height 13
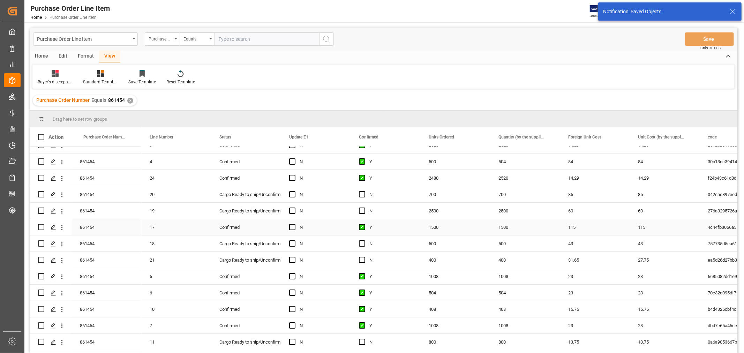
scroll to position [0, 0]
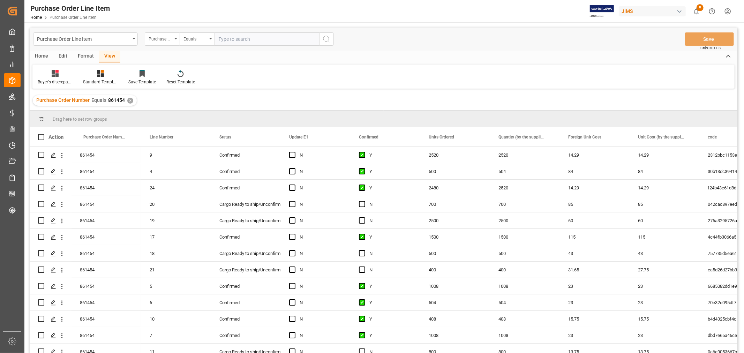
click at [338, 74] on div "Buyer's discrepancy_Huixin Standard Templates Save Template Reset Template" at bounding box center [383, 77] width 703 height 24
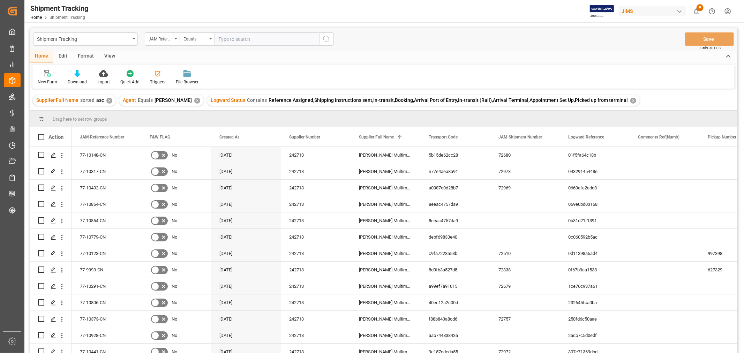
click at [106, 56] on div "View" at bounding box center [109, 57] width 21 height 12
click at [45, 77] on div "Default" at bounding box center [44, 77] width 24 height 15
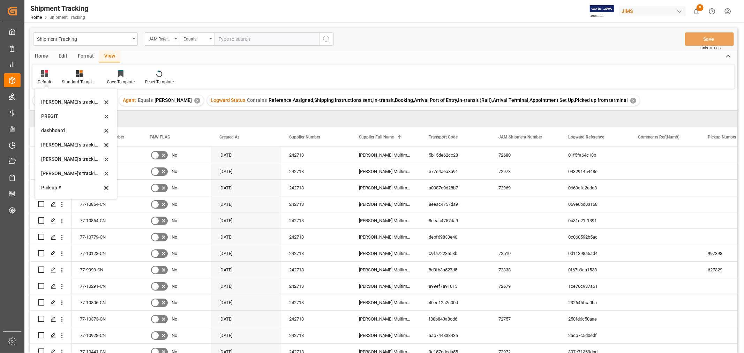
scroll to position [116, 0]
click at [76, 151] on div "[PERSON_NAME]'s tracking all_sample" at bounding box center [71, 153] width 61 height 7
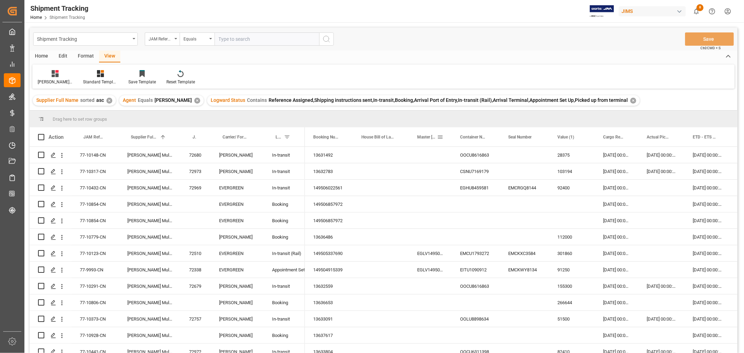
click at [440, 138] on span at bounding box center [440, 137] width 6 height 6
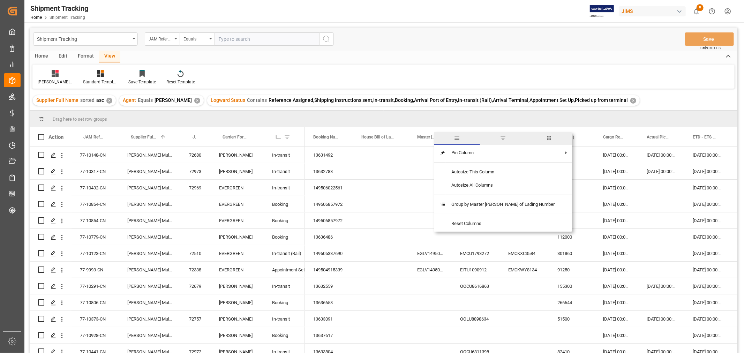
click at [546, 136] on span "columns" at bounding box center [549, 138] width 6 height 6
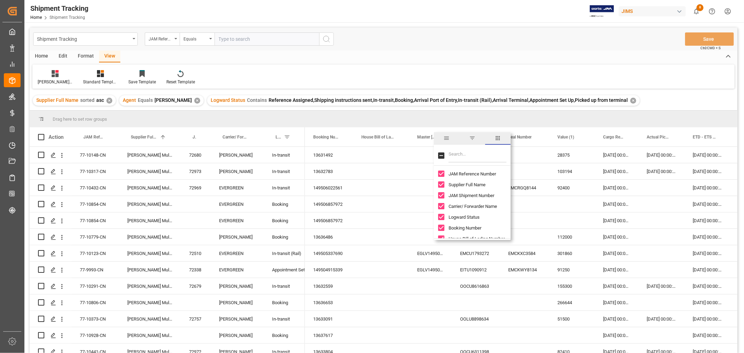
click at [440, 156] on input "Toggle Select All Columns" at bounding box center [441, 156] width 6 height 6
click at [442, 156] on input "Toggle Select All Columns" at bounding box center [441, 156] width 6 height 6
checkbox input "false"
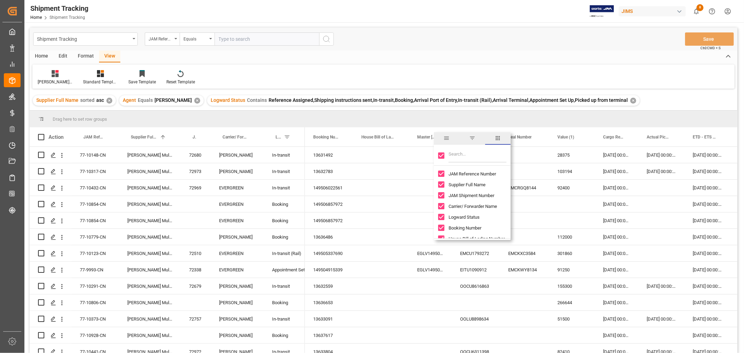
checkbox input "false"
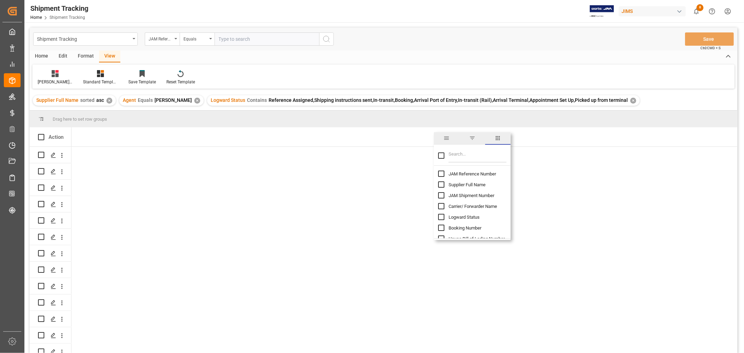
click at [440, 175] on input "JAM Reference Number column toggle visibility (hidden)" at bounding box center [441, 174] width 6 height 6
checkbox input "true"
checkbox input "false"
click at [457, 155] on input "Filter Columns Input" at bounding box center [478, 156] width 58 height 14
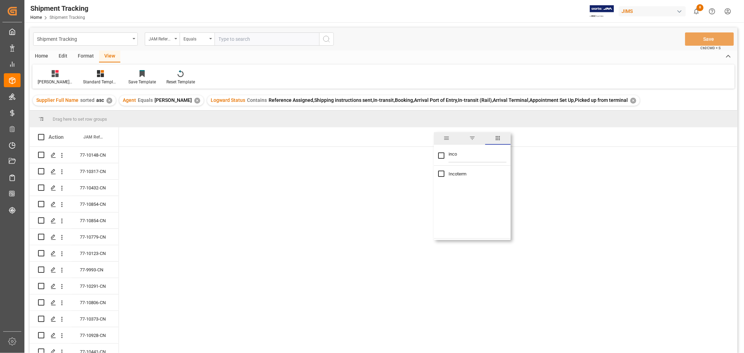
type input "inco"
click at [442, 179] on div "Incoterm" at bounding box center [476, 174] width 77 height 11
click at [441, 173] on input "Incoterm column toggle visibility (hidden)" at bounding box center [441, 174] width 6 height 6
checkbox input "true"
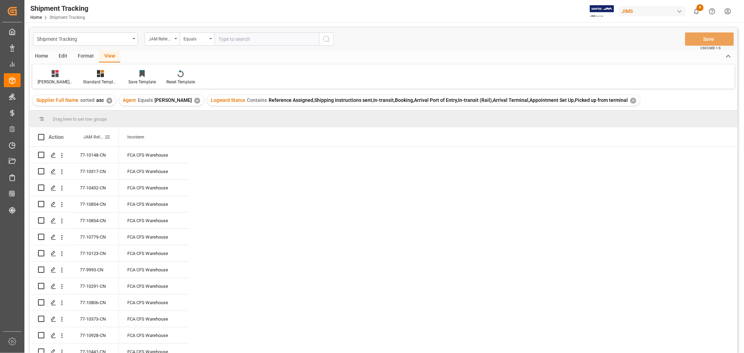
click at [93, 137] on span "JAM Reference Number" at bounding box center [93, 137] width 21 height 5
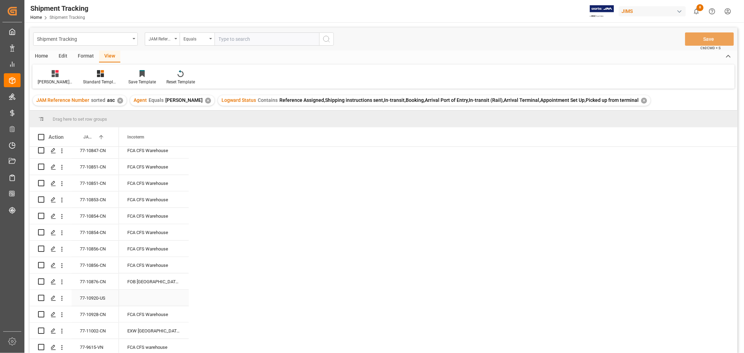
click at [133, 299] on div "Press SPACE to select this row." at bounding box center [154, 298] width 70 height 16
click at [177, 135] on span at bounding box center [177, 137] width 6 height 6
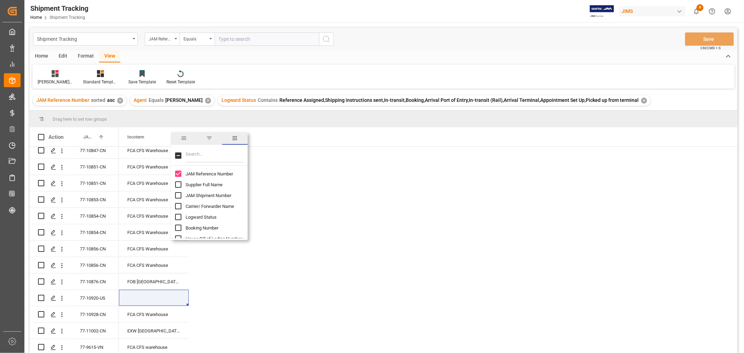
click at [177, 185] on input "Supplier Full Name column toggle visibility (hidden)" at bounding box center [178, 184] width 6 height 6
checkbox input "true"
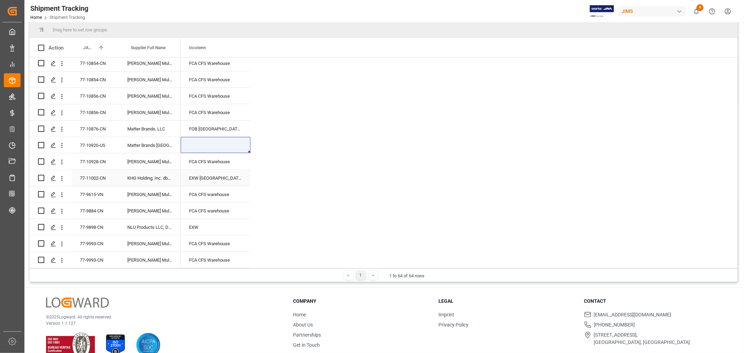
scroll to position [103, 0]
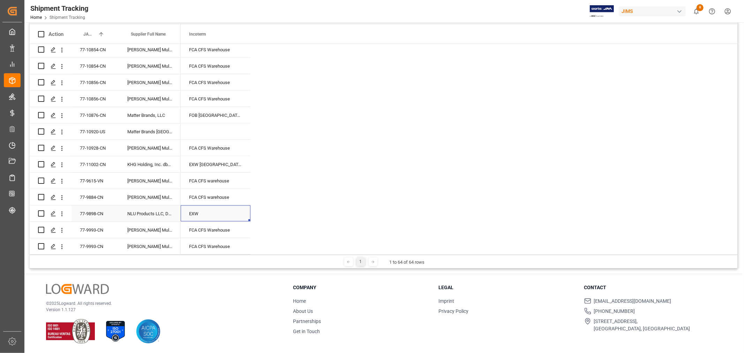
click at [207, 206] on div "EXW" at bounding box center [216, 214] width 70 height 16
